Goal: Task Accomplishment & Management: Manage account settings

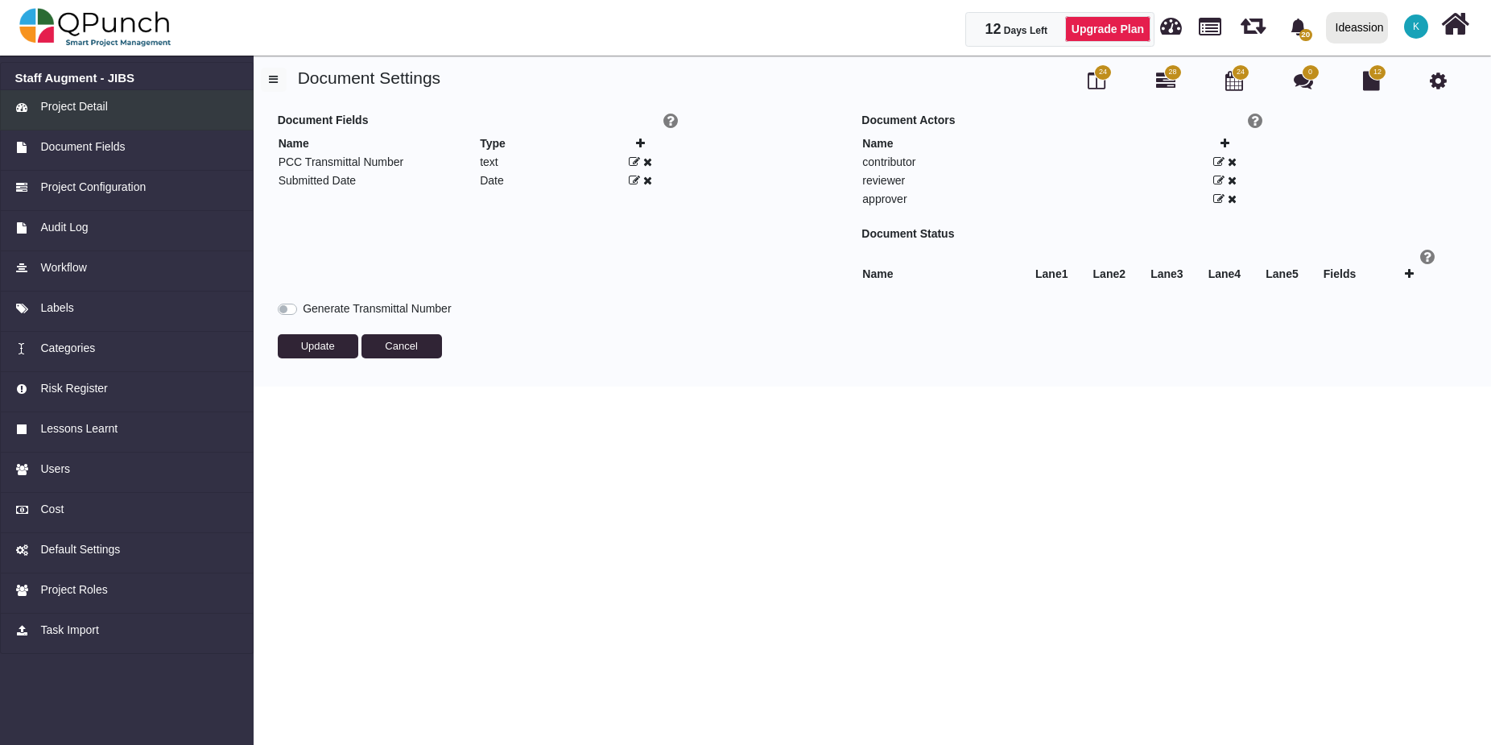
click at [71, 108] on span "Project Detail" at bounding box center [73, 106] width 67 height 17
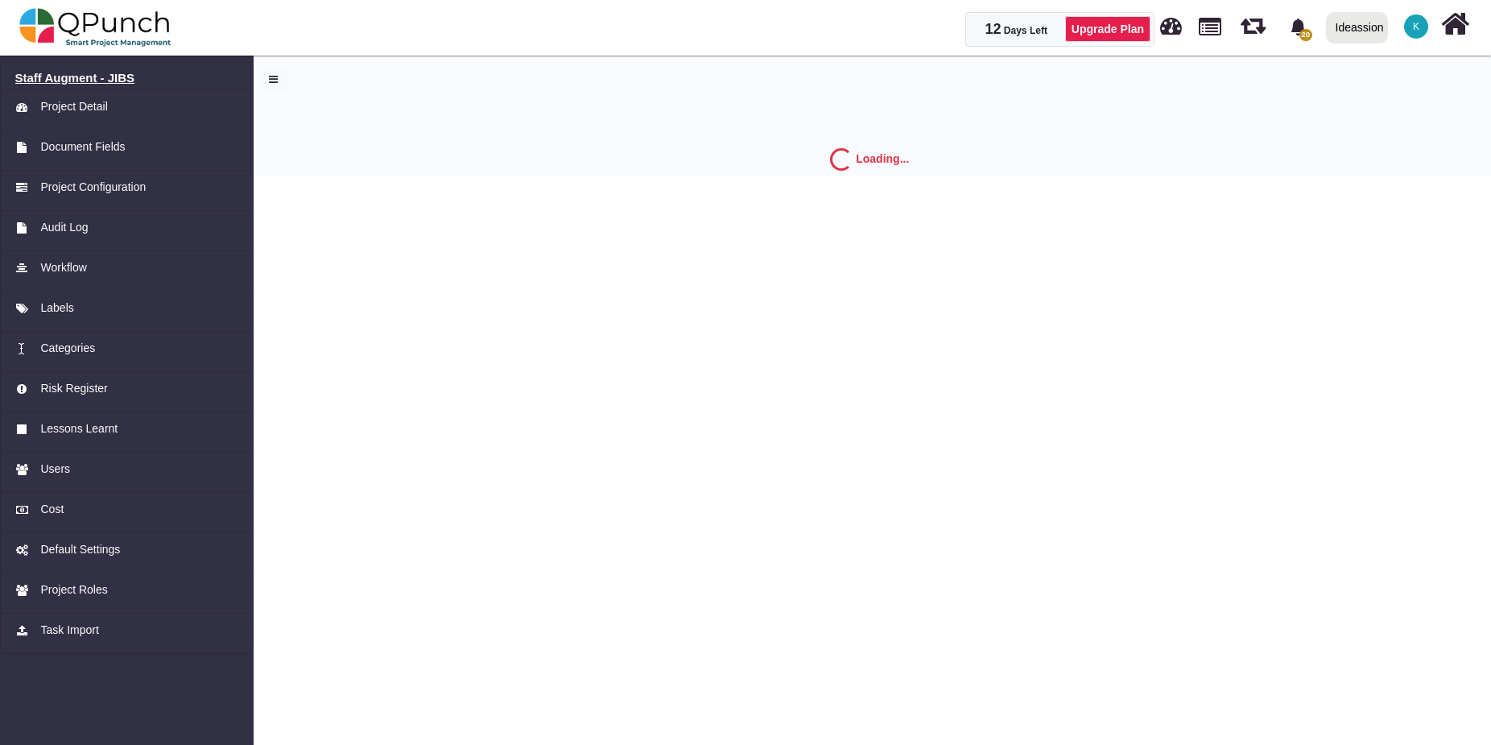
click at [108, 77] on h6 "Staff Augment - JIBS" at bounding box center [127, 78] width 224 height 14
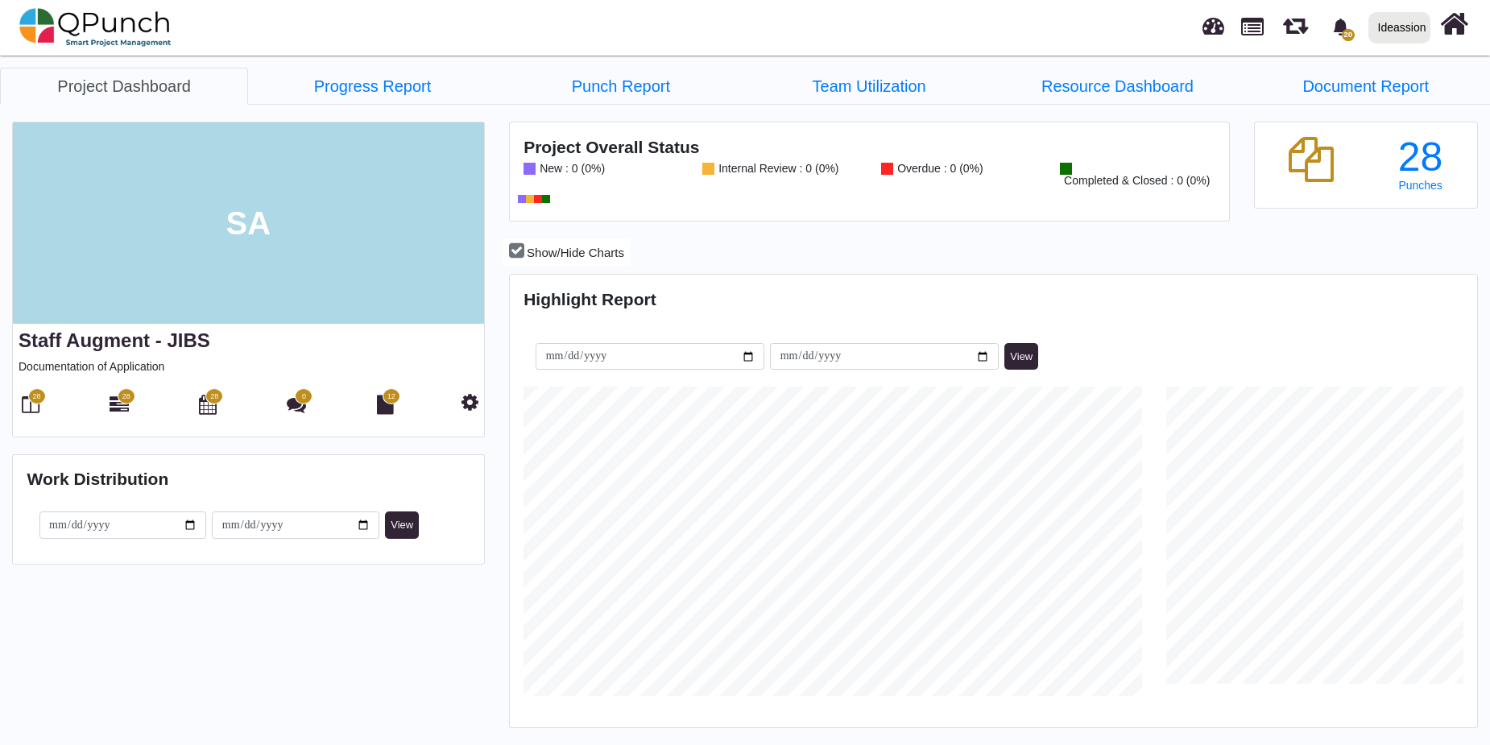
scroll to position [427, 964]
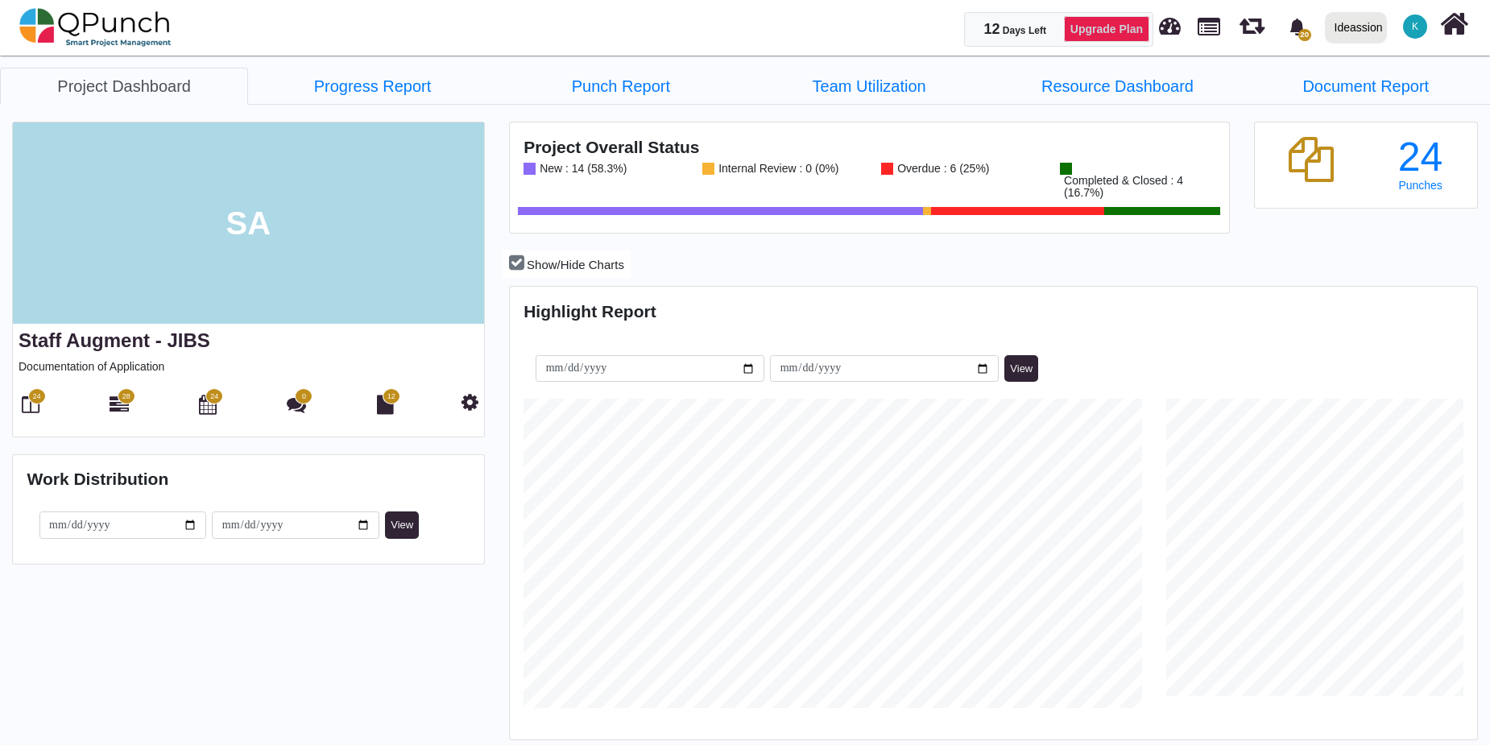
click at [1115, 32] on link "Upgrade Plan" at bounding box center [1106, 29] width 85 height 26
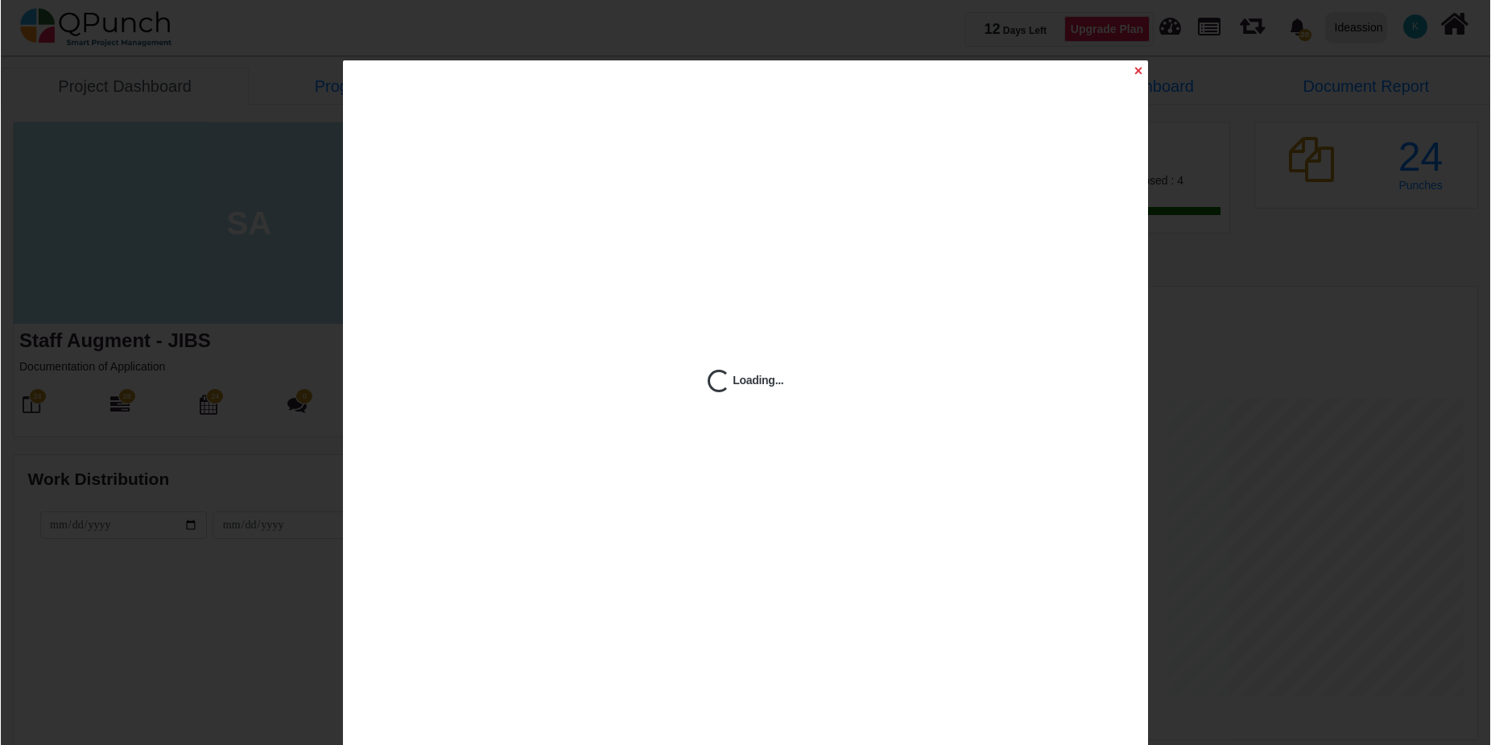
scroll to position [309, 321]
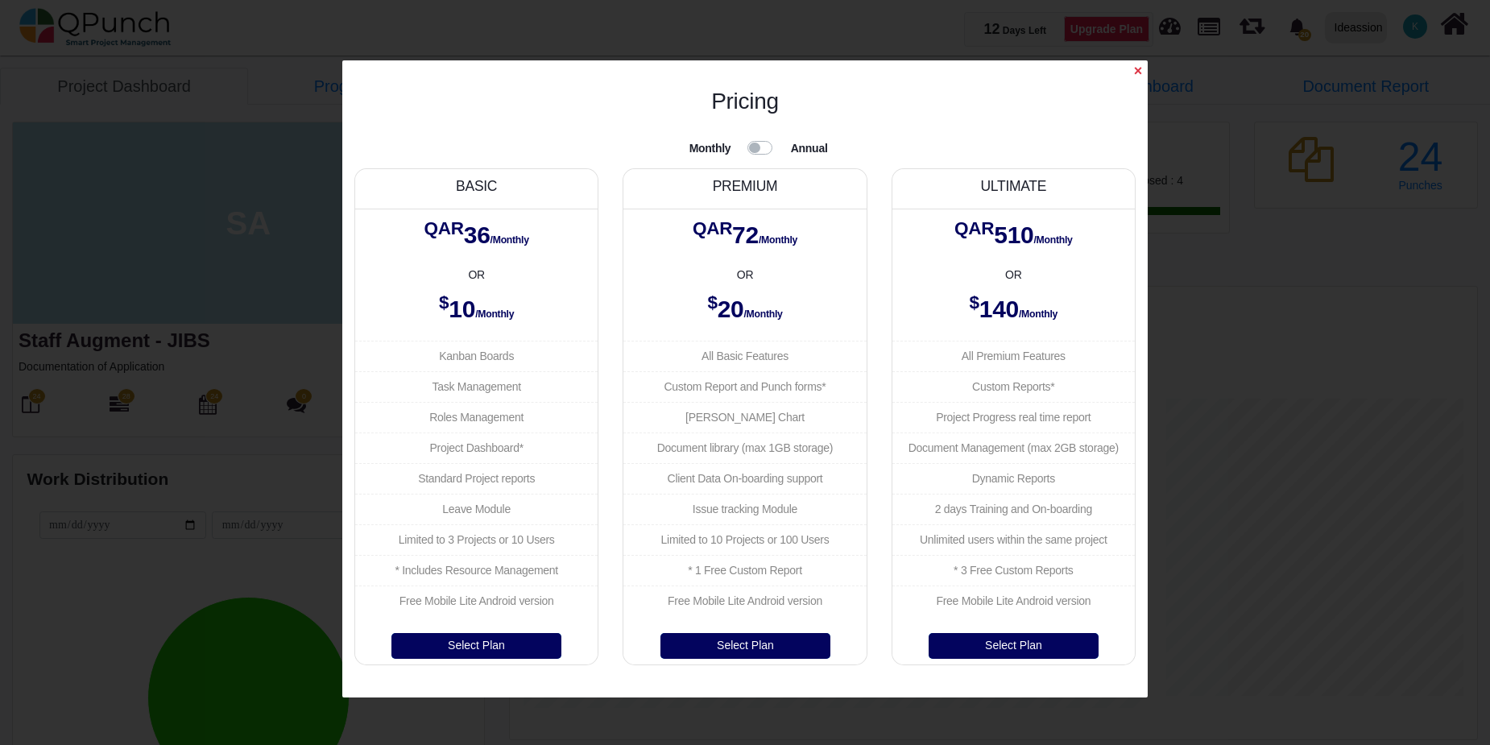
click at [780, 138] on label at bounding box center [780, 138] width 0 height 0
click at [1139, 65] on span "×" at bounding box center [1138, 71] width 8 height 16
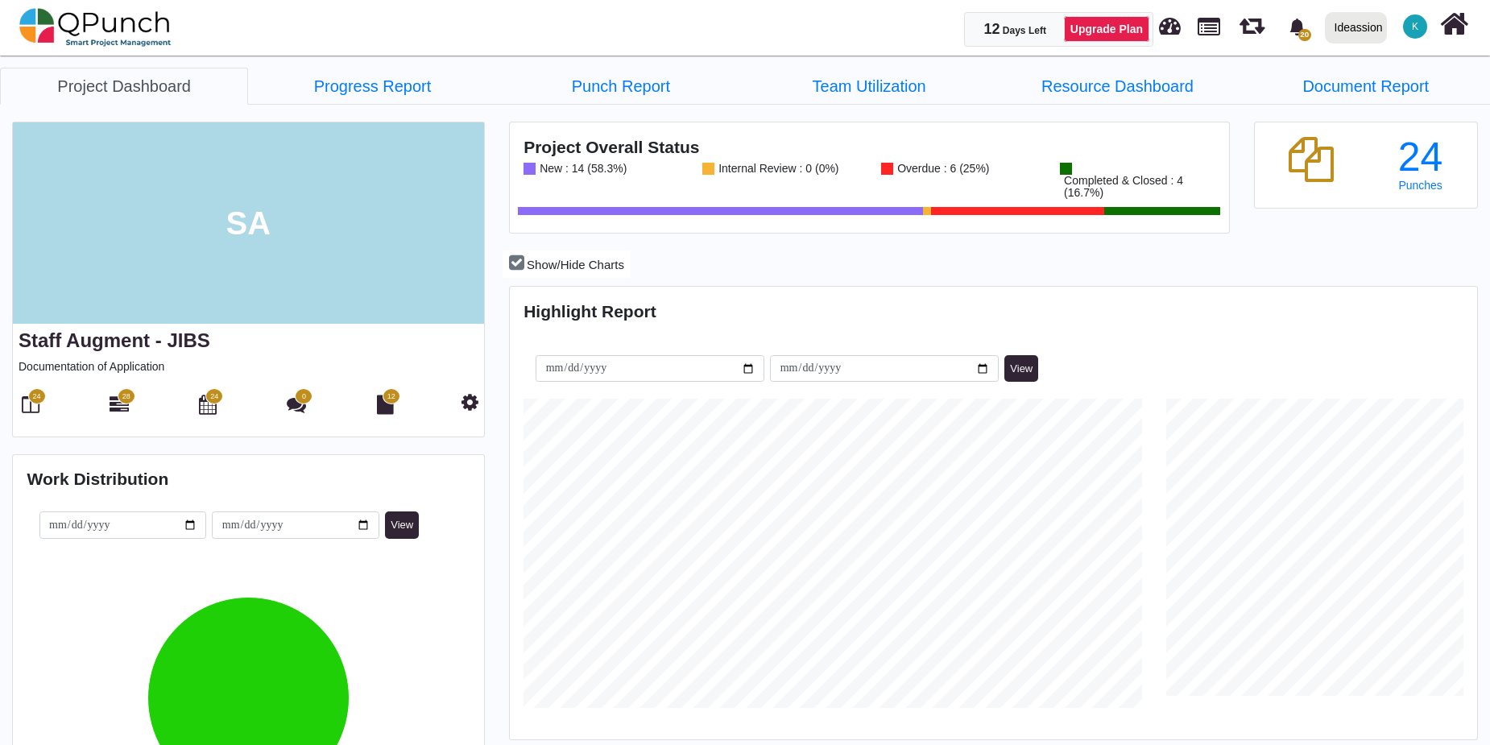
click at [1405, 24] on span "K" at bounding box center [1415, 26] width 24 height 24
click at [1348, 69] on link "Subscription Settings" at bounding box center [1366, 73] width 140 height 23
click at [1409, 24] on span "K" at bounding box center [1415, 26] width 24 height 24
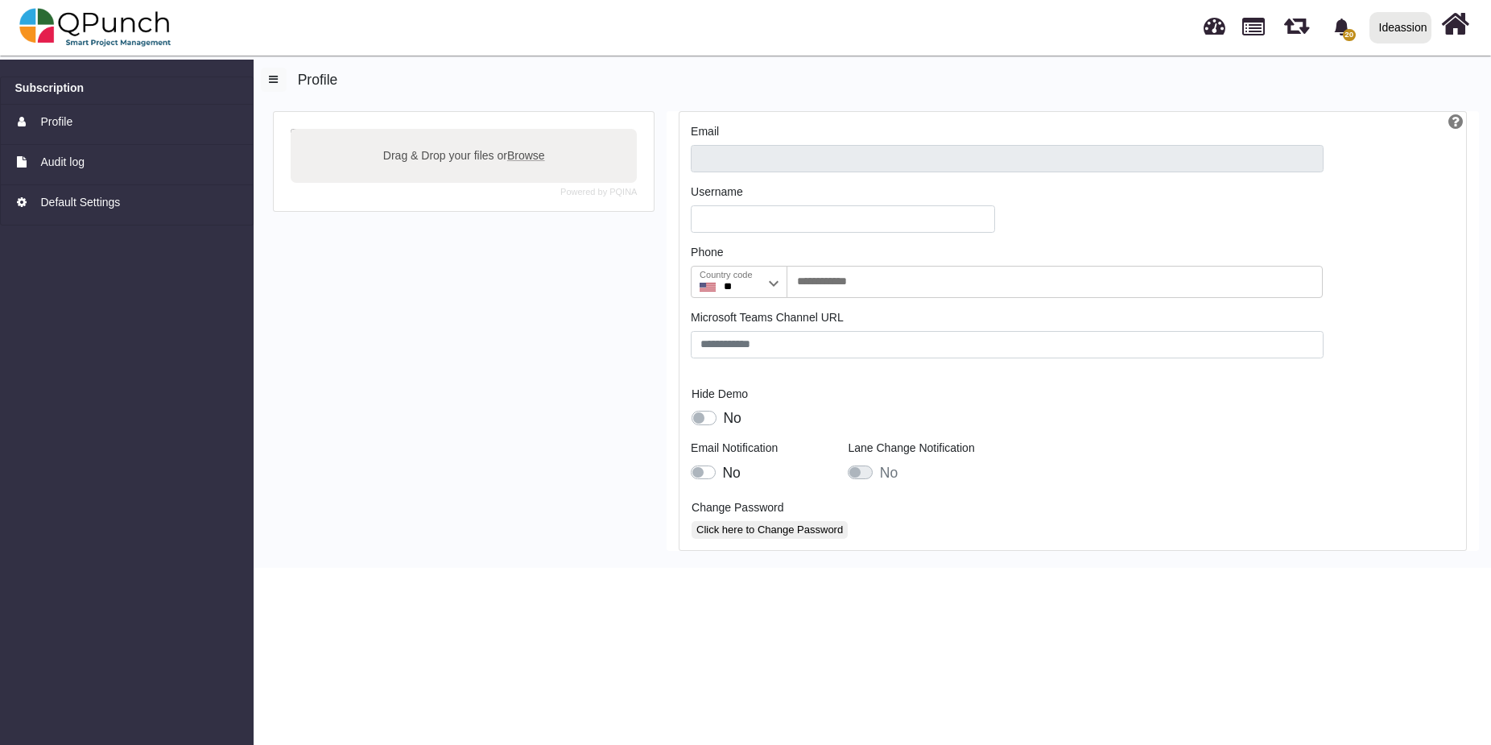
click at [1364, 72] on h5 "Profile" at bounding box center [870, 78] width 1218 height 21
type input "**********"
type input "*******"
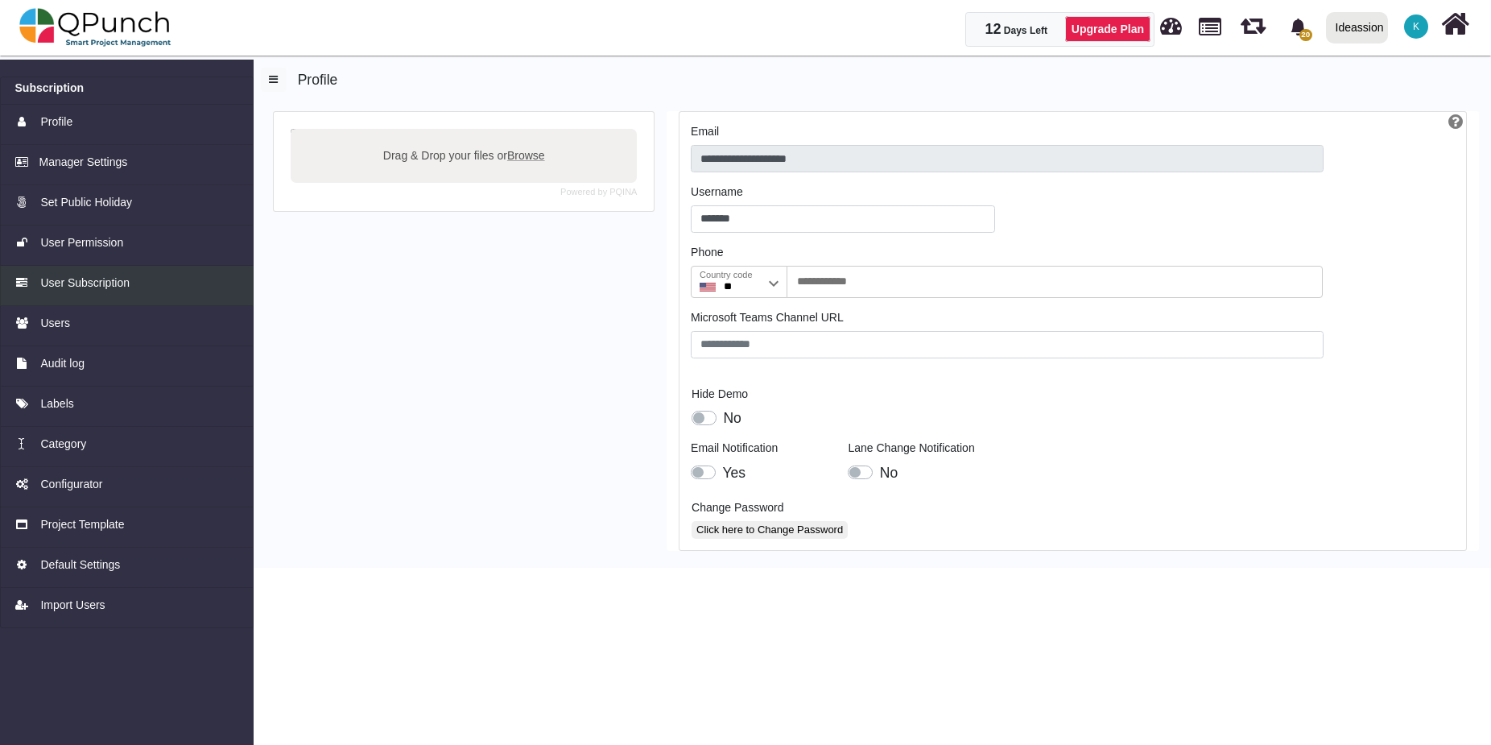
click at [83, 278] on span "User Subscription" at bounding box center [84, 283] width 89 height 17
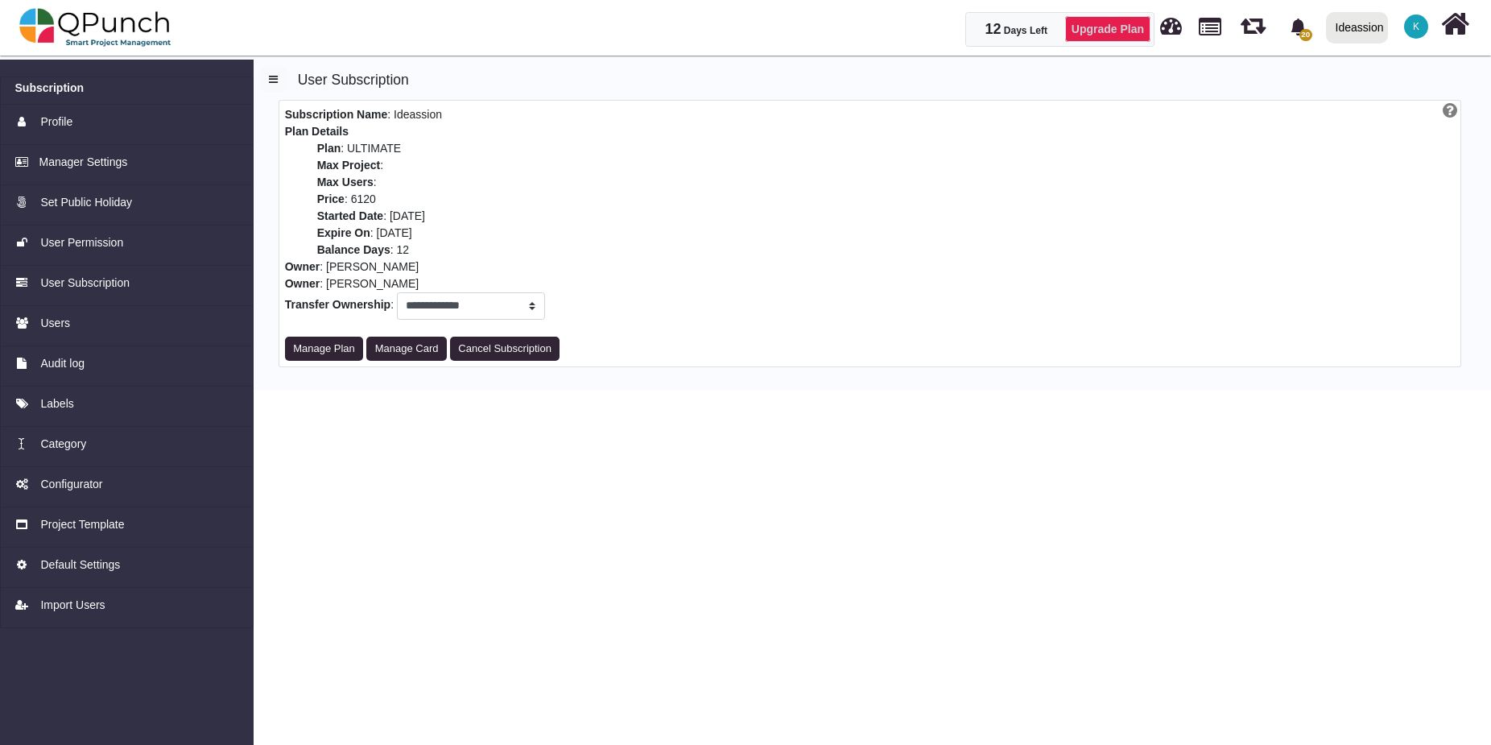
click at [1107, 38] on link "Upgrade Plan" at bounding box center [1107, 29] width 85 height 26
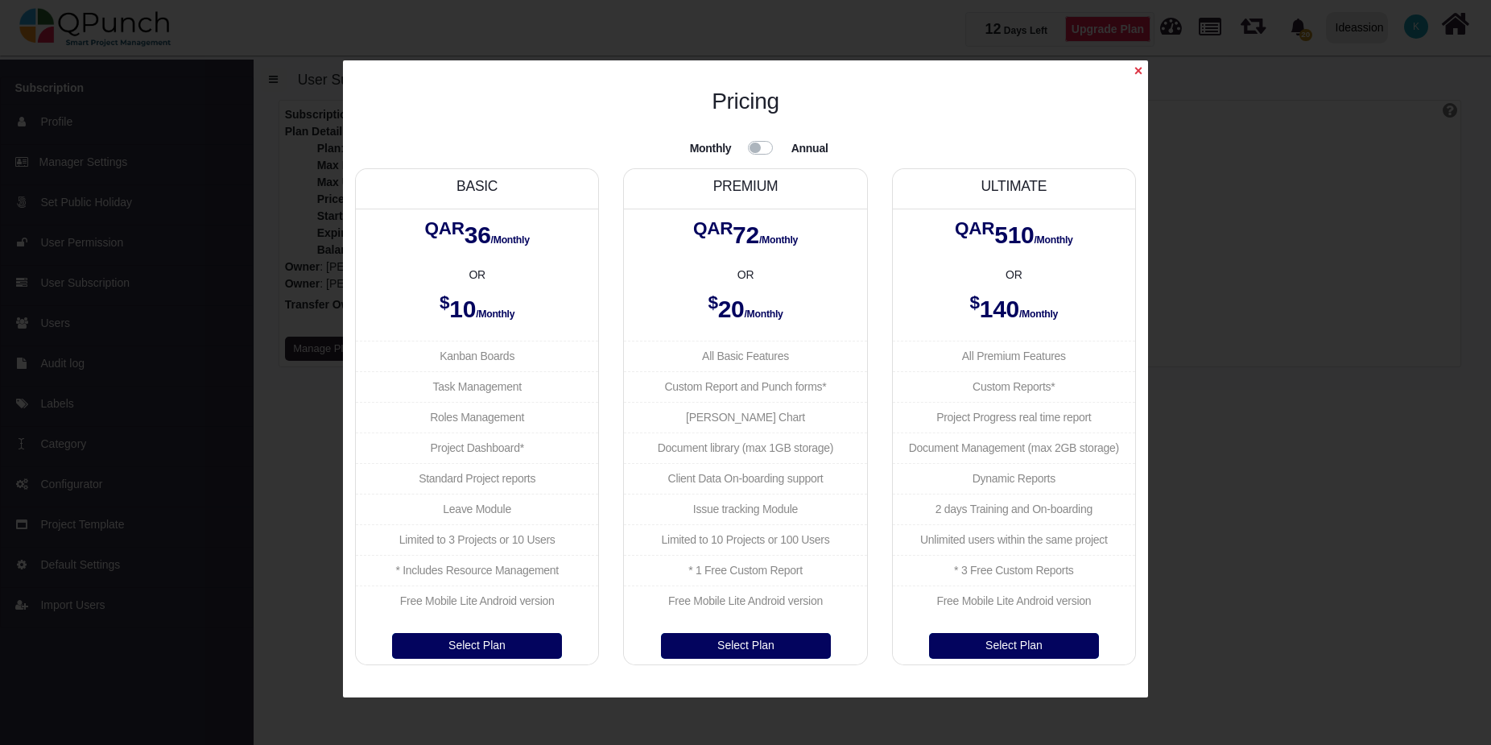
click at [780, 138] on label at bounding box center [780, 138] width 0 height 0
click at [1139, 75] on span "×" at bounding box center [1139, 71] width 8 height 16
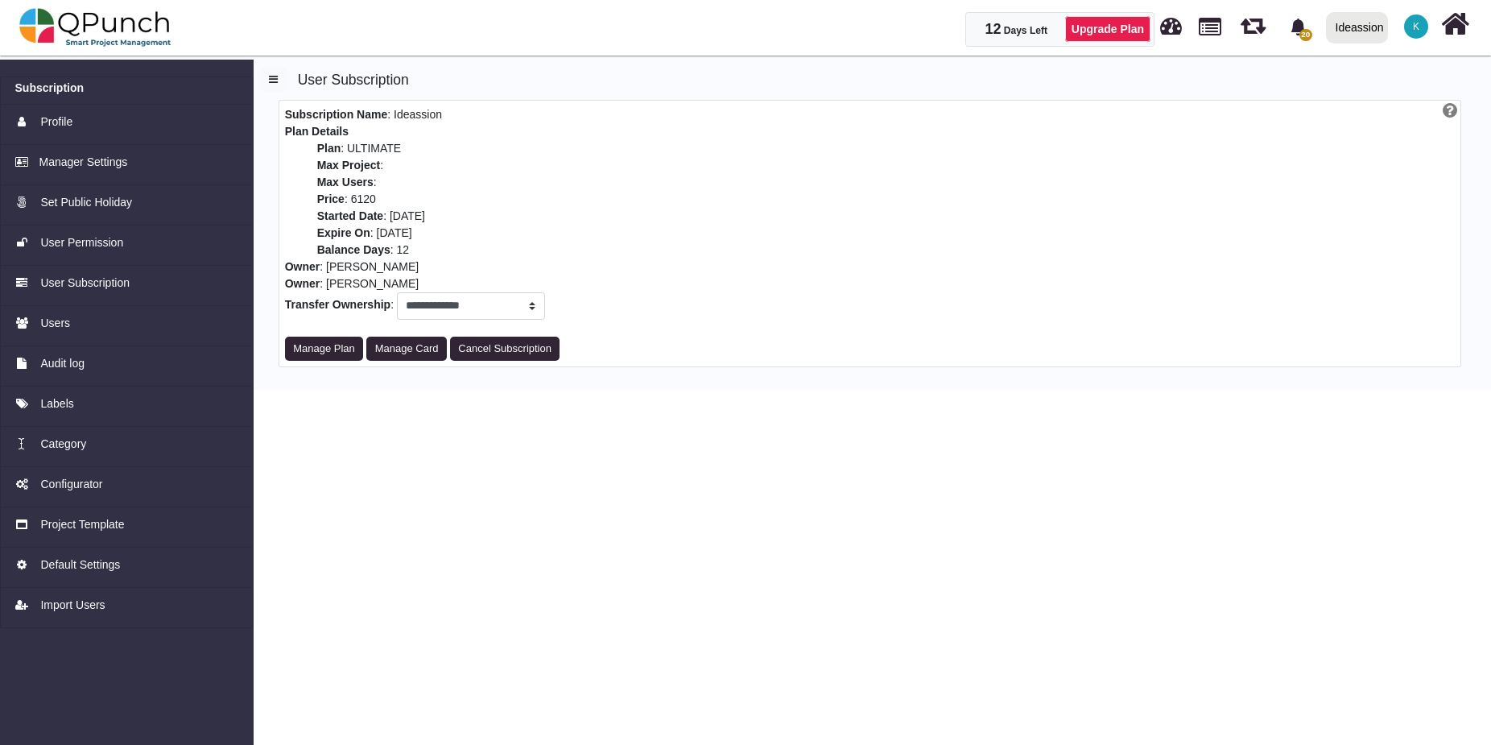
click at [652, 494] on body "12 Days Left Upgrade Plan 20 Notification Clear Product Release [GEOGRAPHIC_DAT…" at bounding box center [745, 372] width 1491 height 745
click at [713, 488] on body "12 Days Left Upgrade Plan 20 Notification Clear Product Release [GEOGRAPHIC_DAT…" at bounding box center [745, 372] width 1491 height 745
